Goal: Information Seeking & Learning: Find specific fact

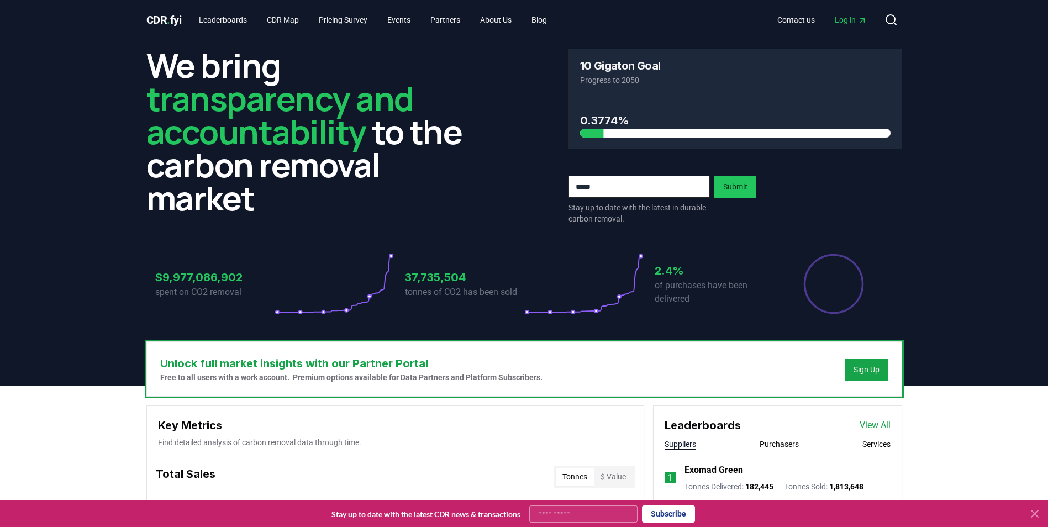
click at [893, 22] on icon at bounding box center [891, 19] width 13 height 13
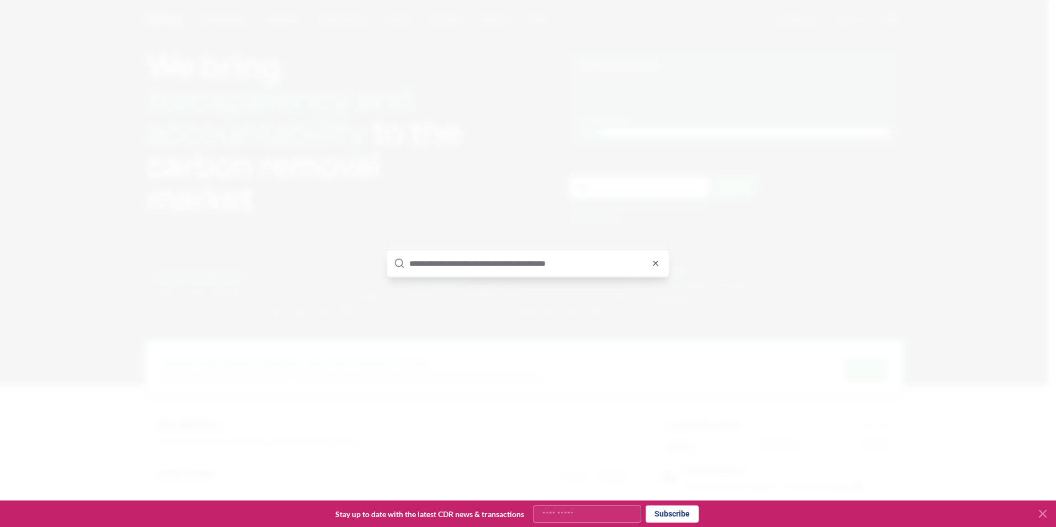
click at [435, 272] on input "text" at bounding box center [535, 263] width 253 height 27
click at [445, 268] on input "text" at bounding box center [535, 263] width 253 height 27
click at [480, 215] on div at bounding box center [528, 263] width 1056 height 527
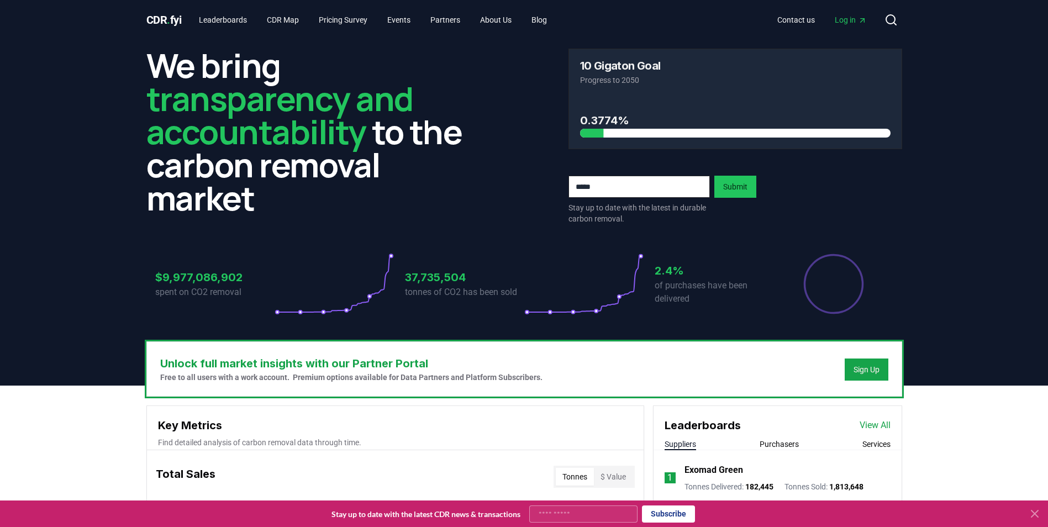
drag, startPoint x: 220, startPoint y: 22, endPoint x: 642, endPoint y: 16, distance: 422.2
click at [646, 16] on div "Contact us Log in Search" at bounding box center [729, 20] width 346 height 22
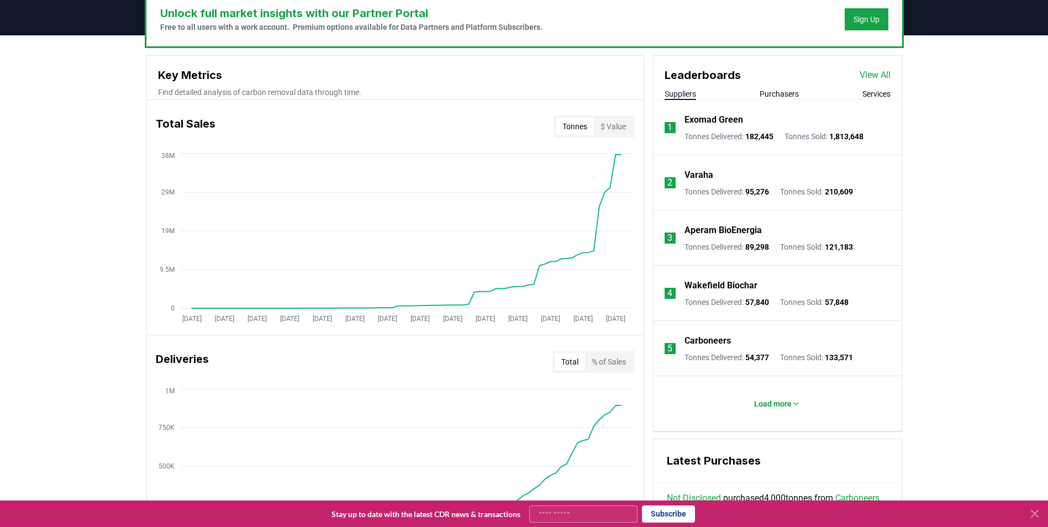
scroll to position [304, 0]
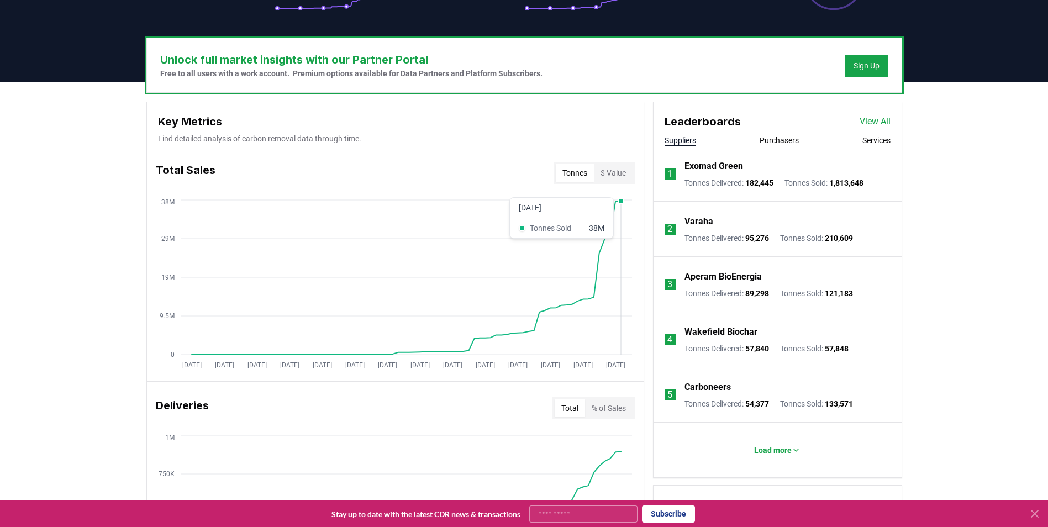
click at [622, 170] on button "$ Value" at bounding box center [613, 173] width 39 height 18
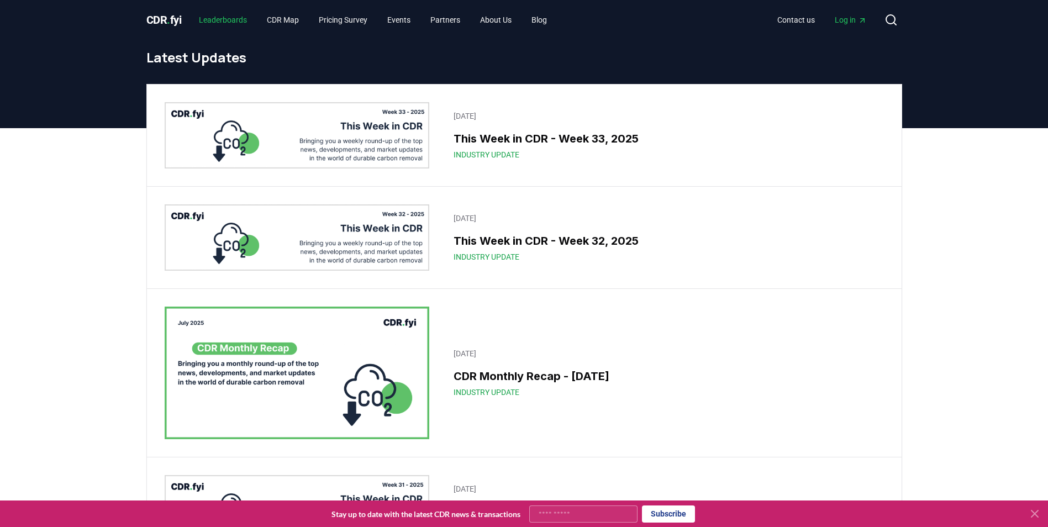
click at [222, 22] on link "Leaderboards" at bounding box center [223, 20] width 66 height 20
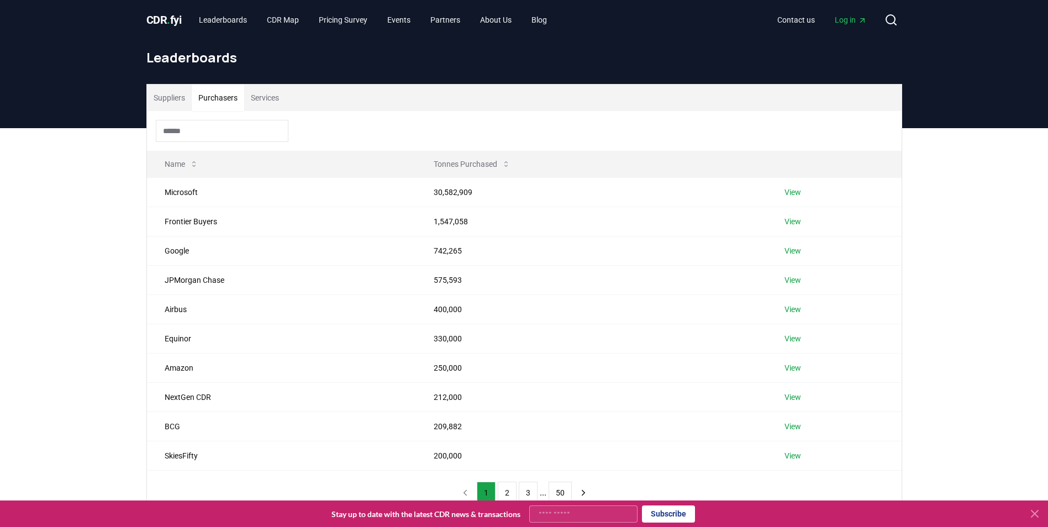
click at [212, 106] on button "Purchasers" at bounding box center [218, 98] width 52 height 27
drag, startPoint x: 45, startPoint y: 214, endPoint x: 703, endPoint y: 176, distance: 659.7
click at [45, 214] on div "Suppliers Purchasers Services Name Tonnes Purchased Microsoft 30,582,909 View F…" at bounding box center [524, 344] width 1048 height 432
click at [794, 192] on link "View" at bounding box center [793, 192] width 17 height 11
